Goal: Find specific page/section: Find specific page/section

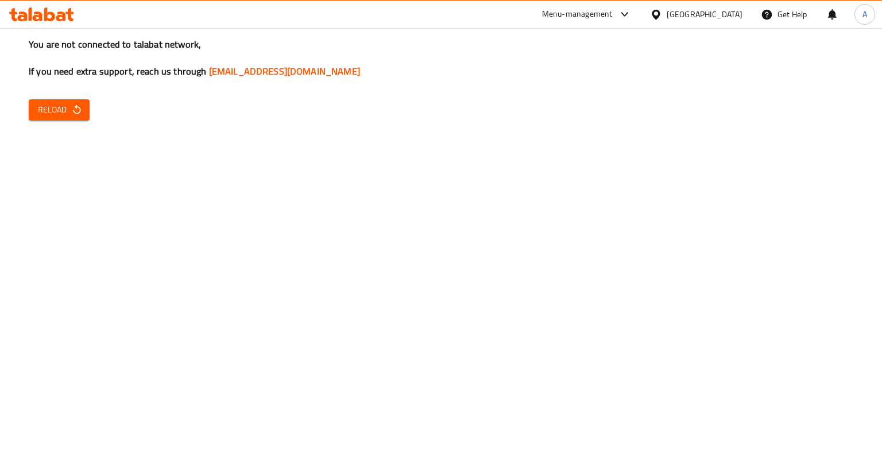
click at [71, 130] on div "You are not connected to talabat network, If you need extra support, reach us t…" at bounding box center [441, 227] width 882 height 454
click at [80, 85] on div "You are not connected to talabat network, If you need extra support, reach us t…" at bounding box center [441, 227] width 882 height 454
click at [60, 108] on span "Reload" at bounding box center [59, 110] width 43 height 14
click at [55, 113] on span "Reload" at bounding box center [59, 110] width 43 height 14
click at [68, 123] on div "You are not connected to talabat network, If you need extra support, reach us t…" at bounding box center [441, 227] width 882 height 454
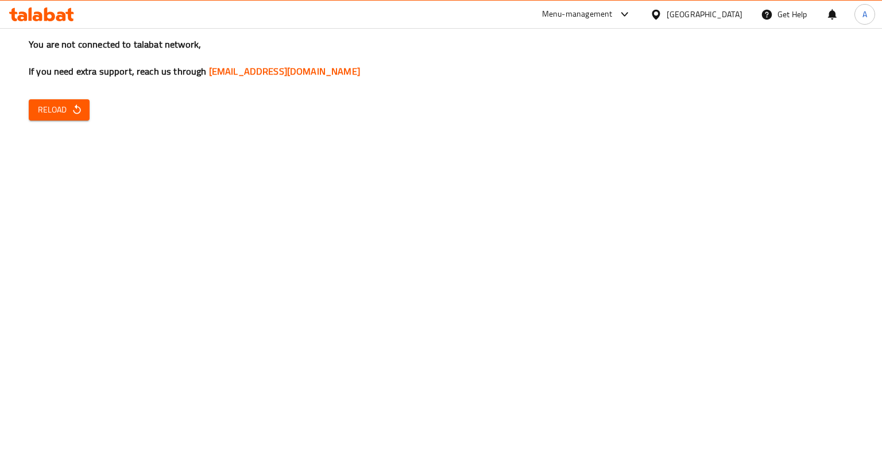
click at [74, 112] on icon "button" at bounding box center [76, 110] width 7 height 10
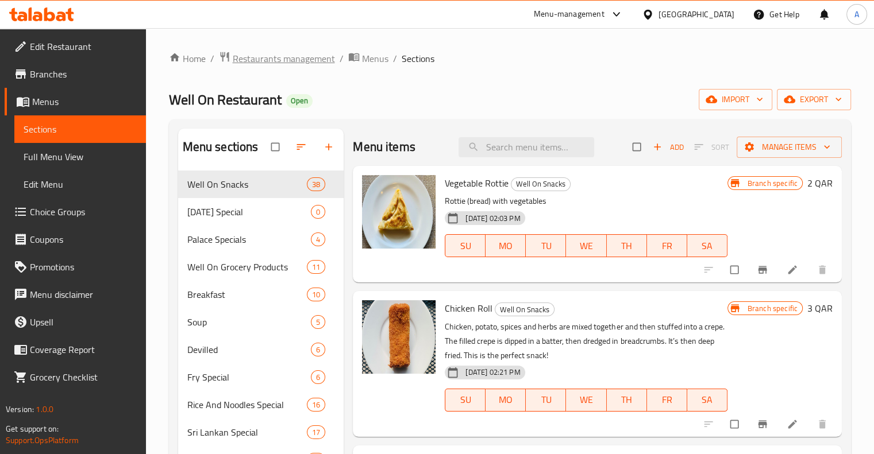
click at [275, 55] on span "Restaurants management" at bounding box center [284, 59] width 102 height 14
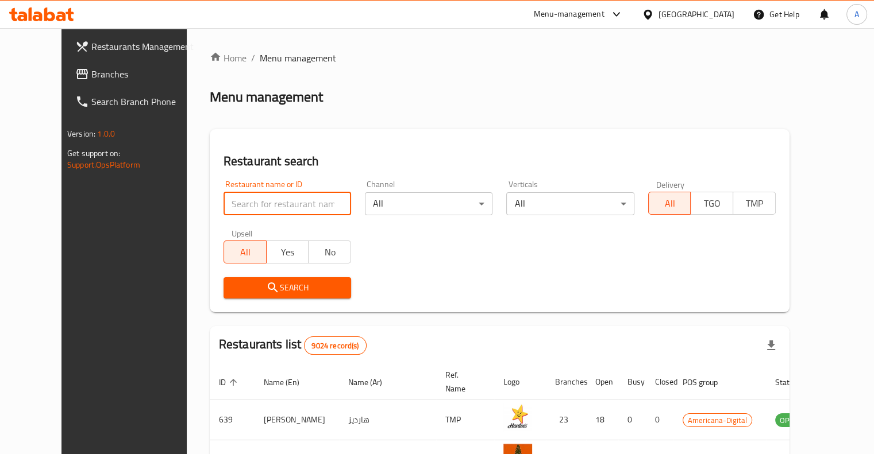
click at [286, 206] on input "search" at bounding box center [287, 203] width 128 height 23
type input "rashat somsom"
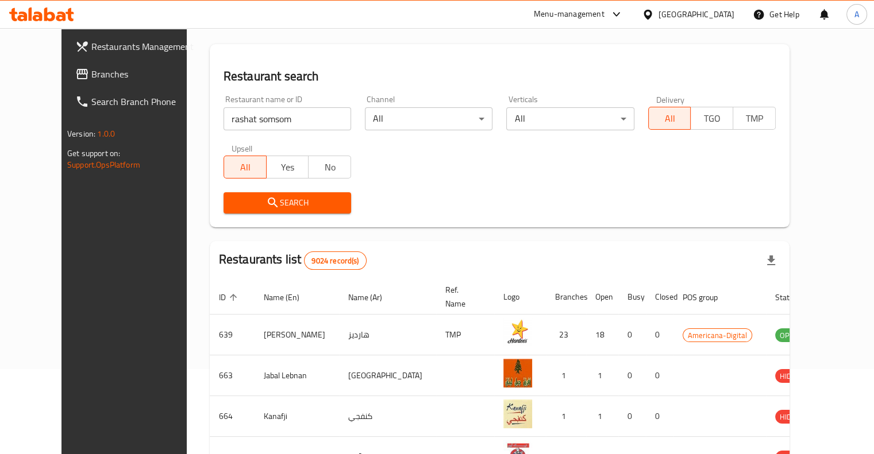
scroll to position [92, 0]
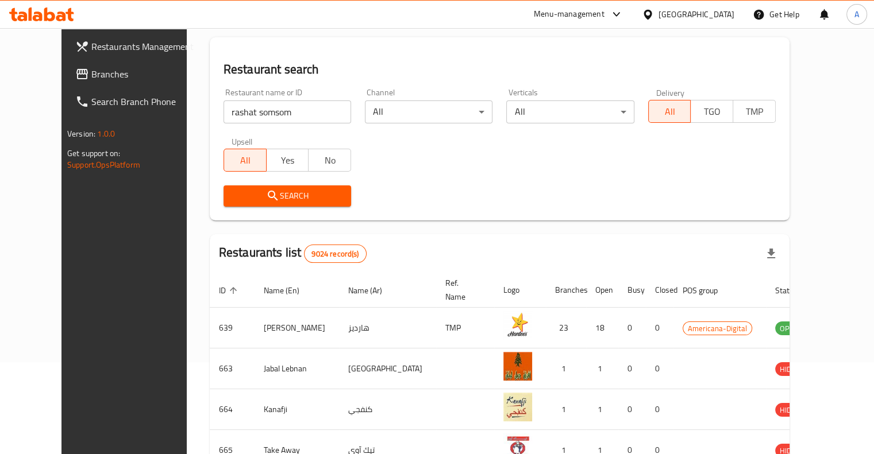
click at [266, 196] on icon "submit" at bounding box center [273, 196] width 14 height 14
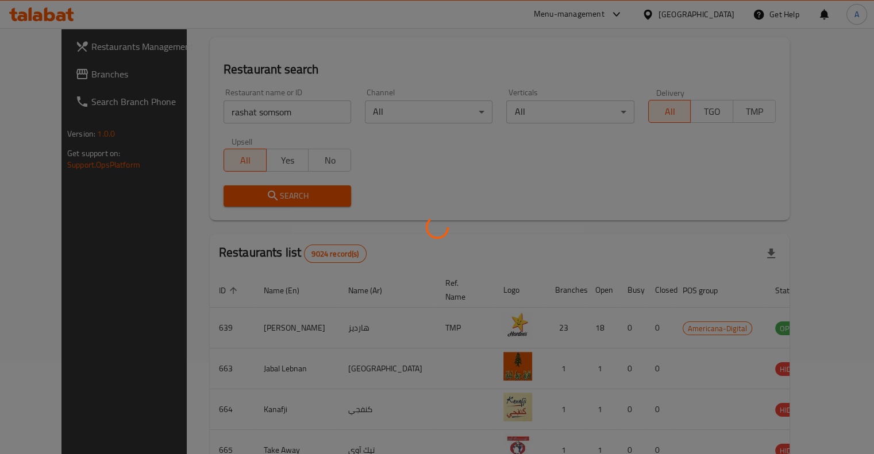
scroll to position [0, 0]
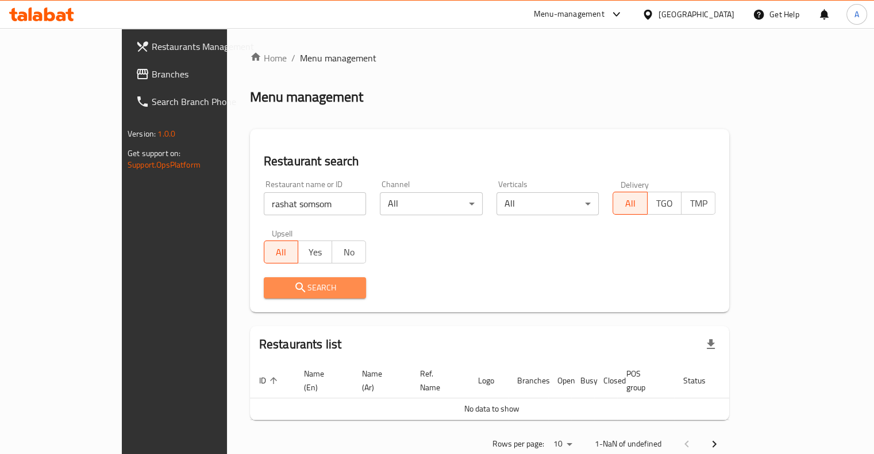
click at [273, 290] on span "Search" at bounding box center [315, 288] width 84 height 14
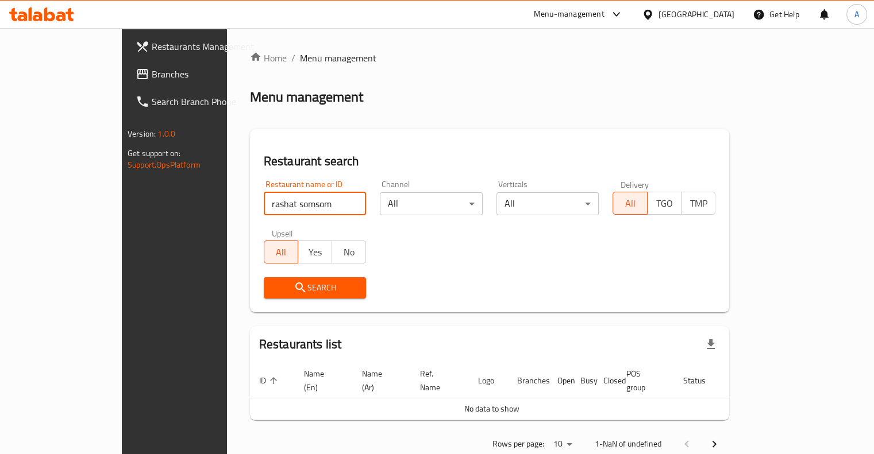
click at [267, 204] on input "rashat somsom" at bounding box center [315, 203] width 103 height 23
click button "Search" at bounding box center [315, 287] width 103 height 21
click at [250, 315] on div "Home / Menu management Menu management Restaurant search Restaurant name or ID …" at bounding box center [489, 255] width 479 height 408
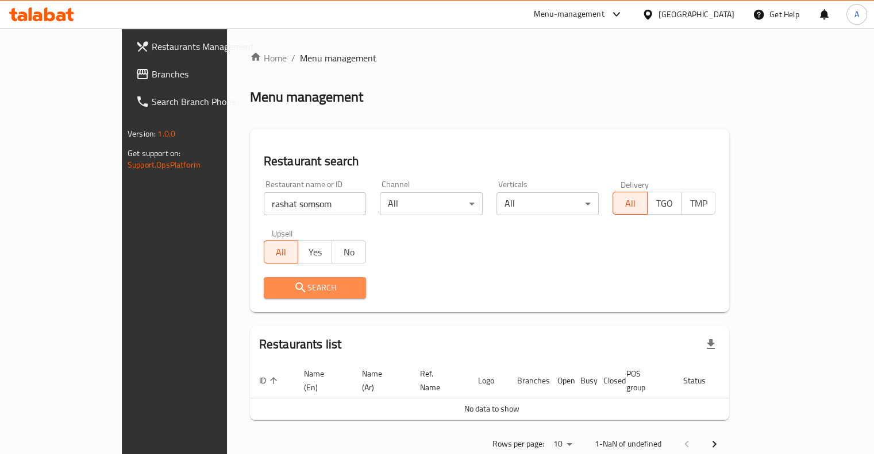
click at [295, 285] on icon "submit" at bounding box center [300, 288] width 10 height 10
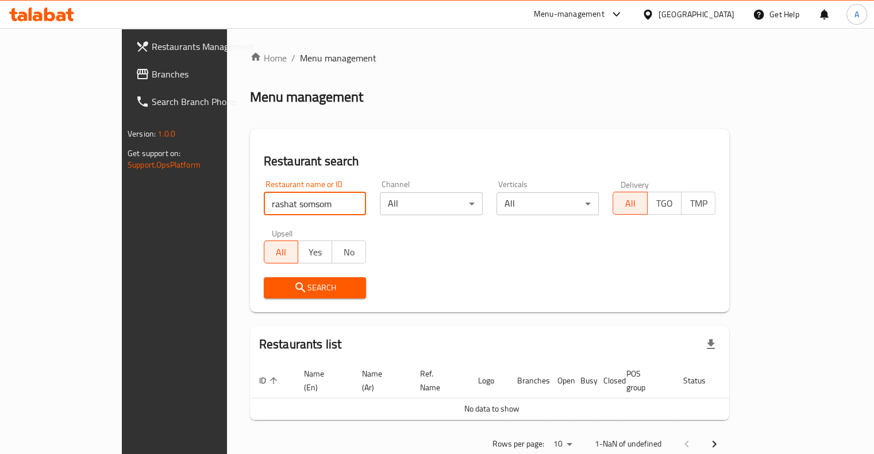
click at [273, 194] on input "rashat somsom" at bounding box center [315, 203] width 103 height 23
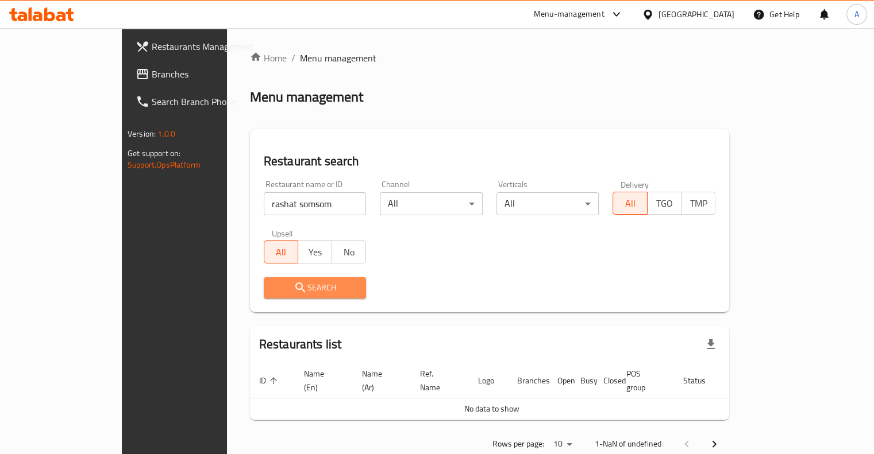
click at [273, 281] on span "Search" at bounding box center [315, 288] width 84 height 14
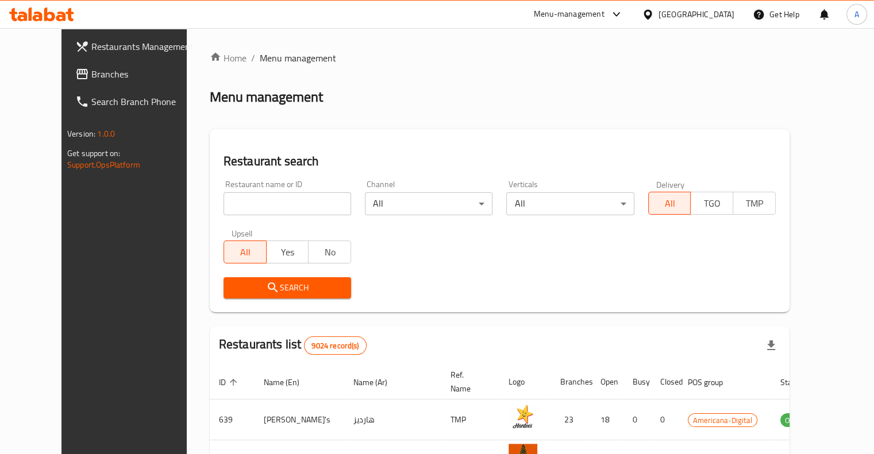
click at [223, 206] on input "search" at bounding box center [287, 203] width 128 height 23
type input "rashat somsom"
click at [262, 287] on span "Search" at bounding box center [287, 288] width 109 height 14
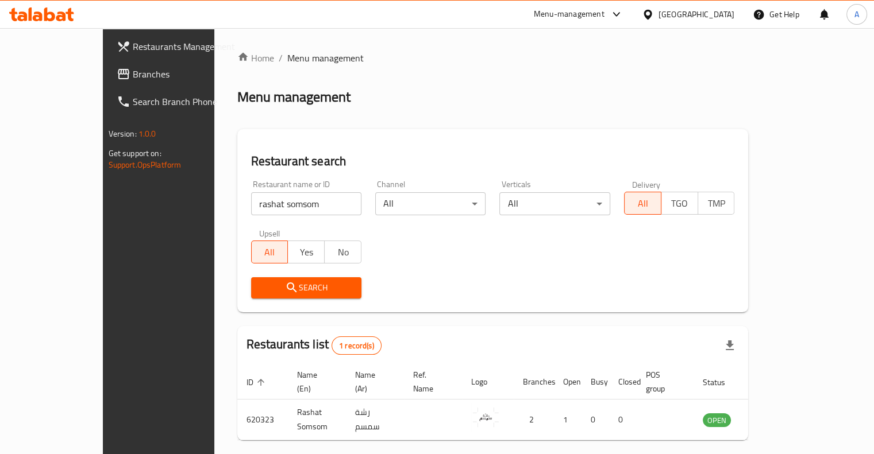
scroll to position [34, 0]
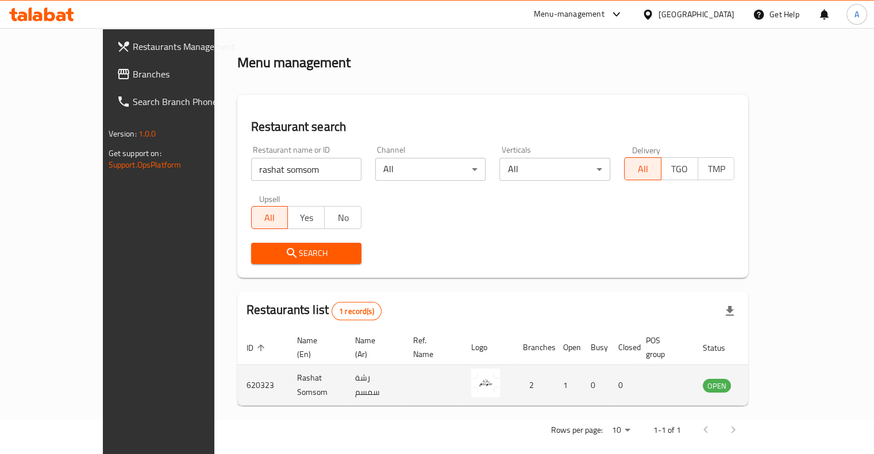
click at [237, 375] on td "620323" at bounding box center [262, 385] width 51 height 41
copy td "620323"
